Goal: Browse casually

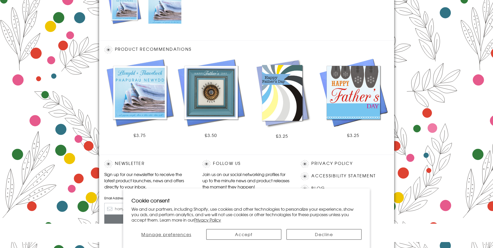
scroll to position [287, 0]
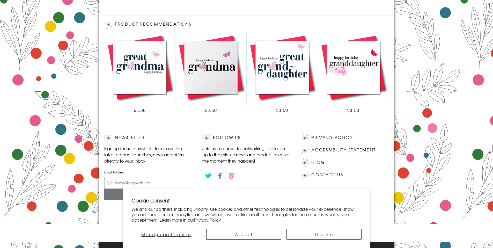
scroll to position [261, 0]
